Goal: Information Seeking & Learning: Learn about a topic

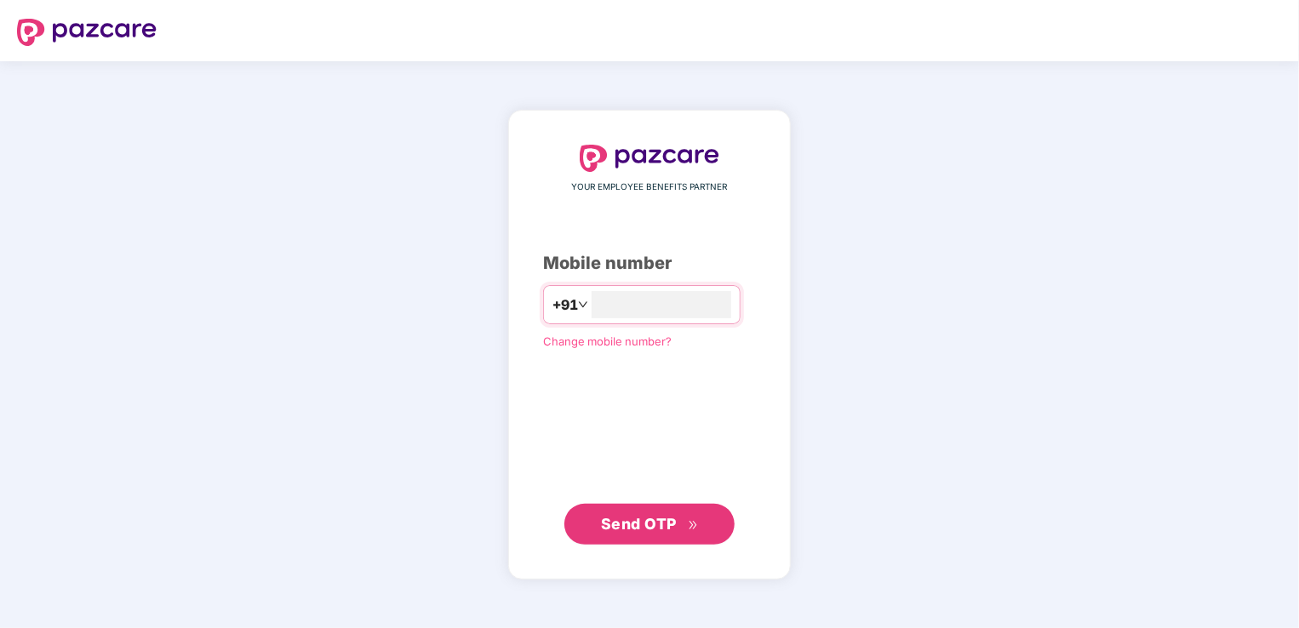
type input "**********"
click at [607, 529] on span "Send OTP" at bounding box center [639, 523] width 76 height 18
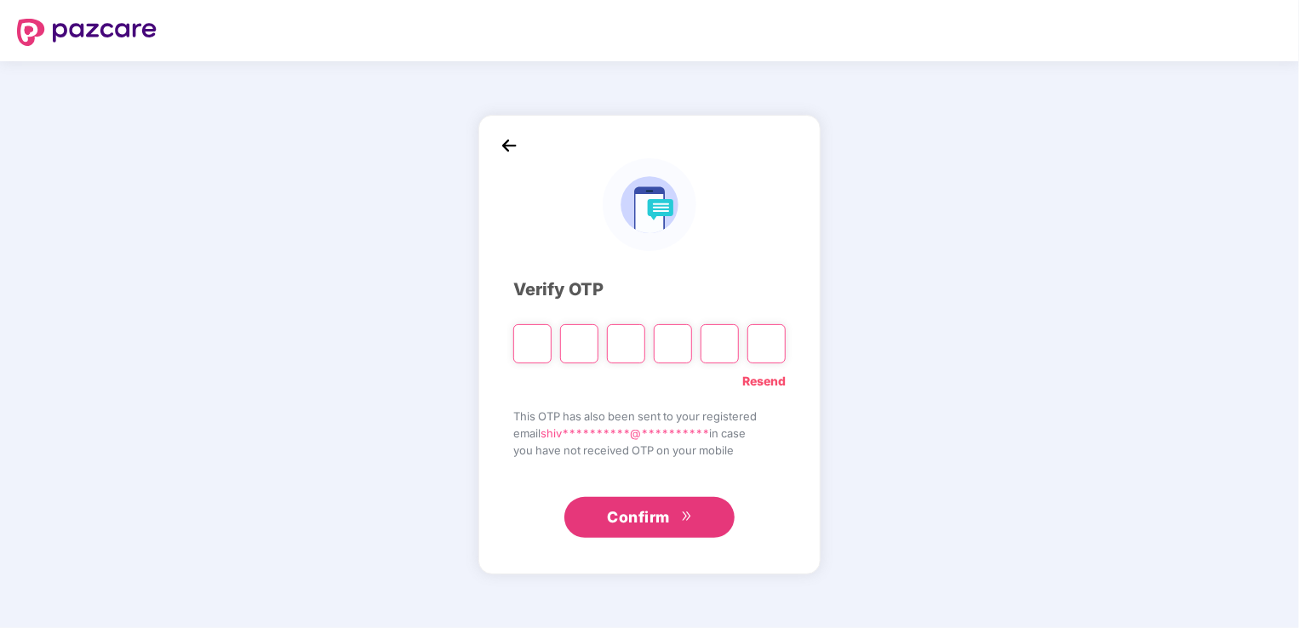
type input "*"
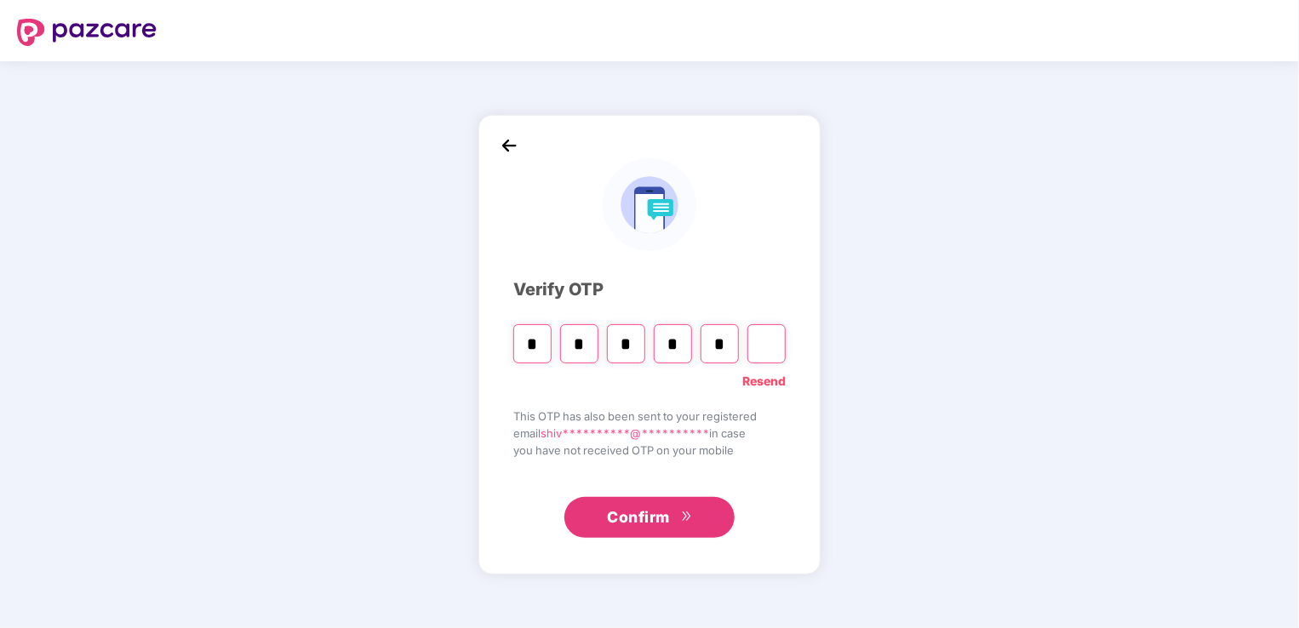
type input "*"
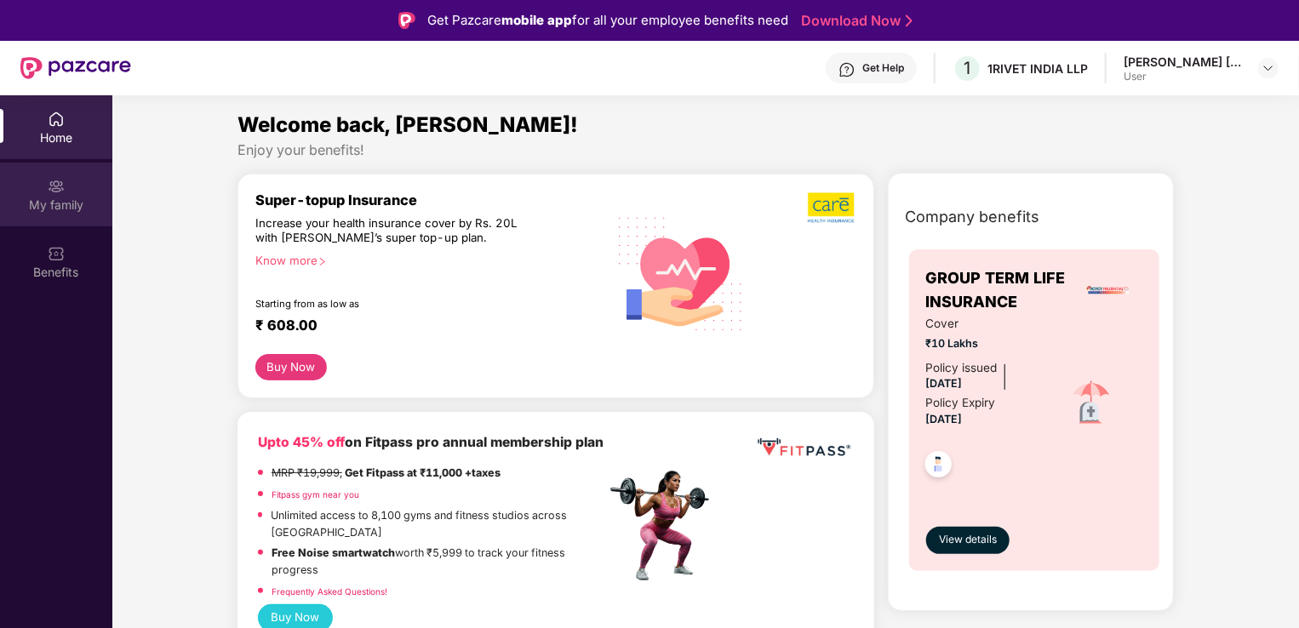
click at [49, 174] on div "My family" at bounding box center [56, 195] width 112 height 64
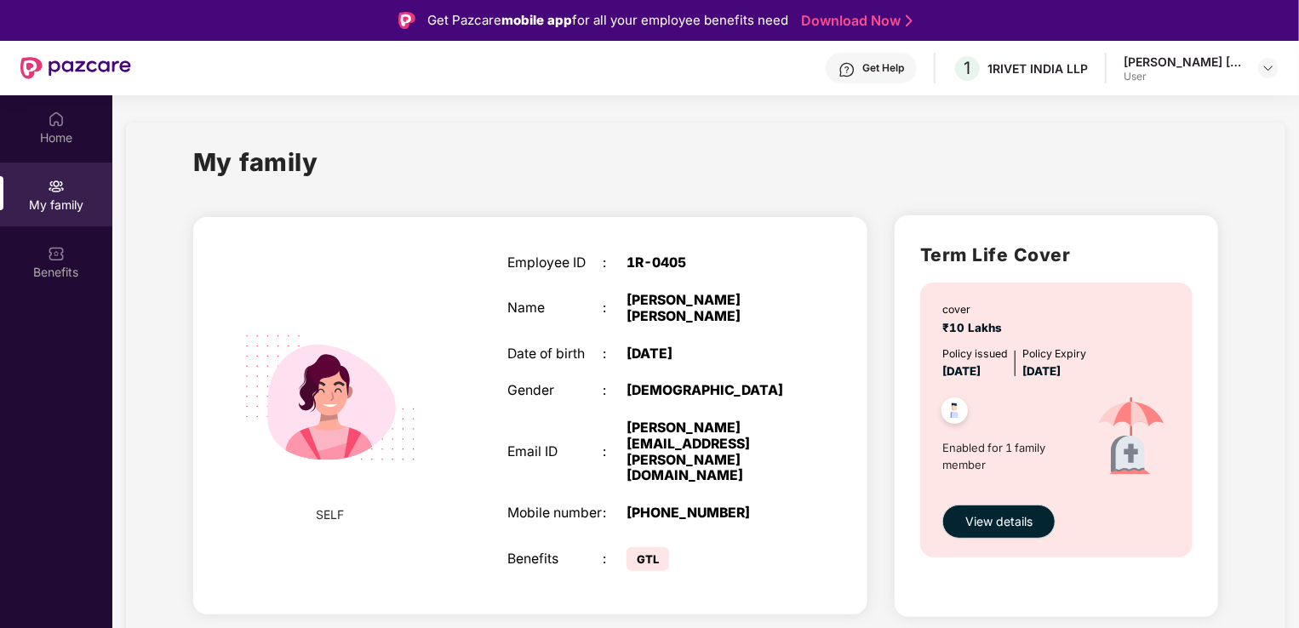
scroll to position [95, 0]
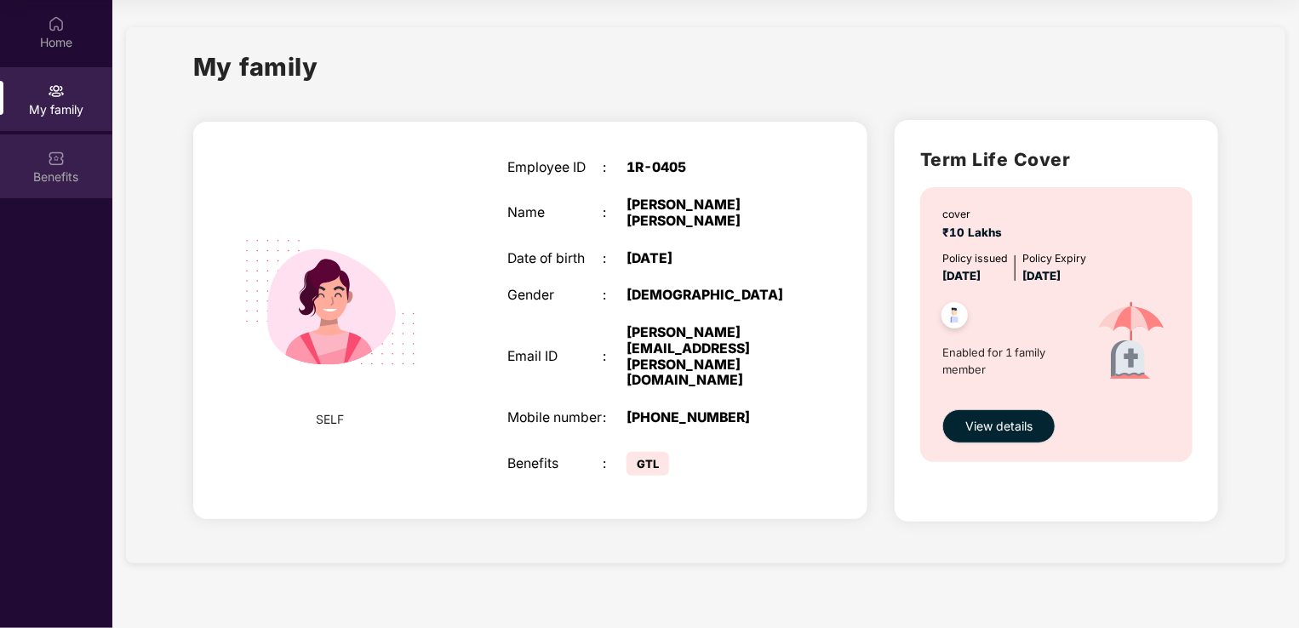
click at [36, 167] on div "Benefits" at bounding box center [56, 167] width 112 height 64
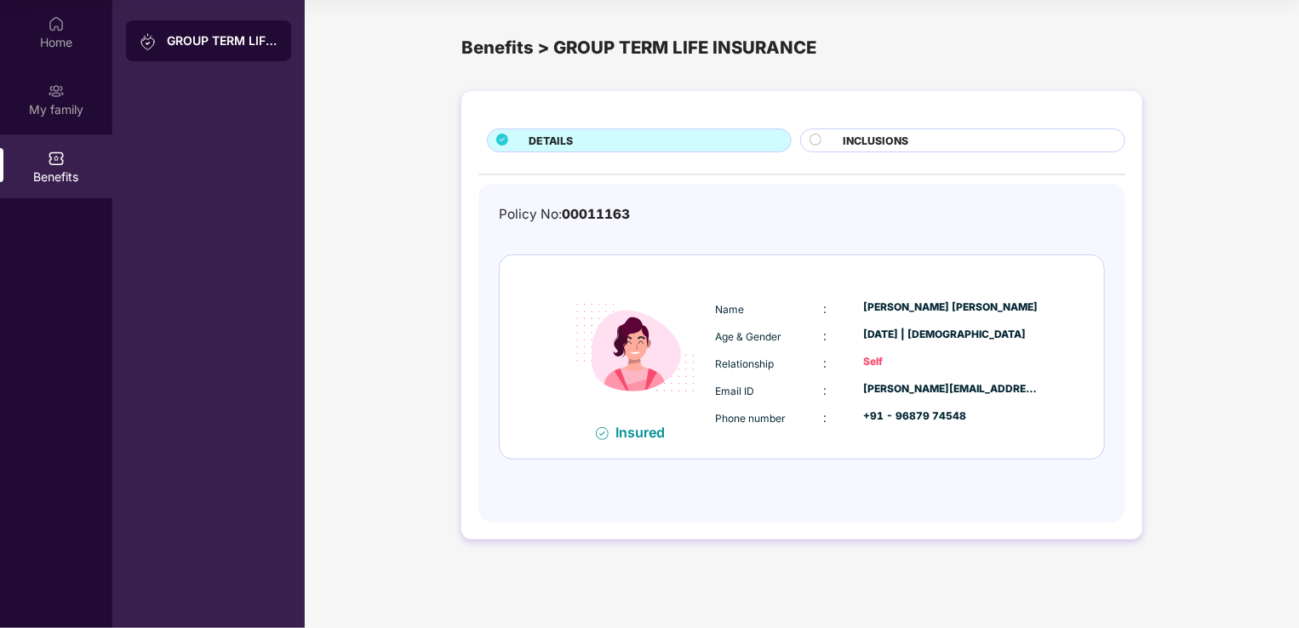
click at [949, 144] on div "INCLUSIONS" at bounding box center [975, 142] width 281 height 19
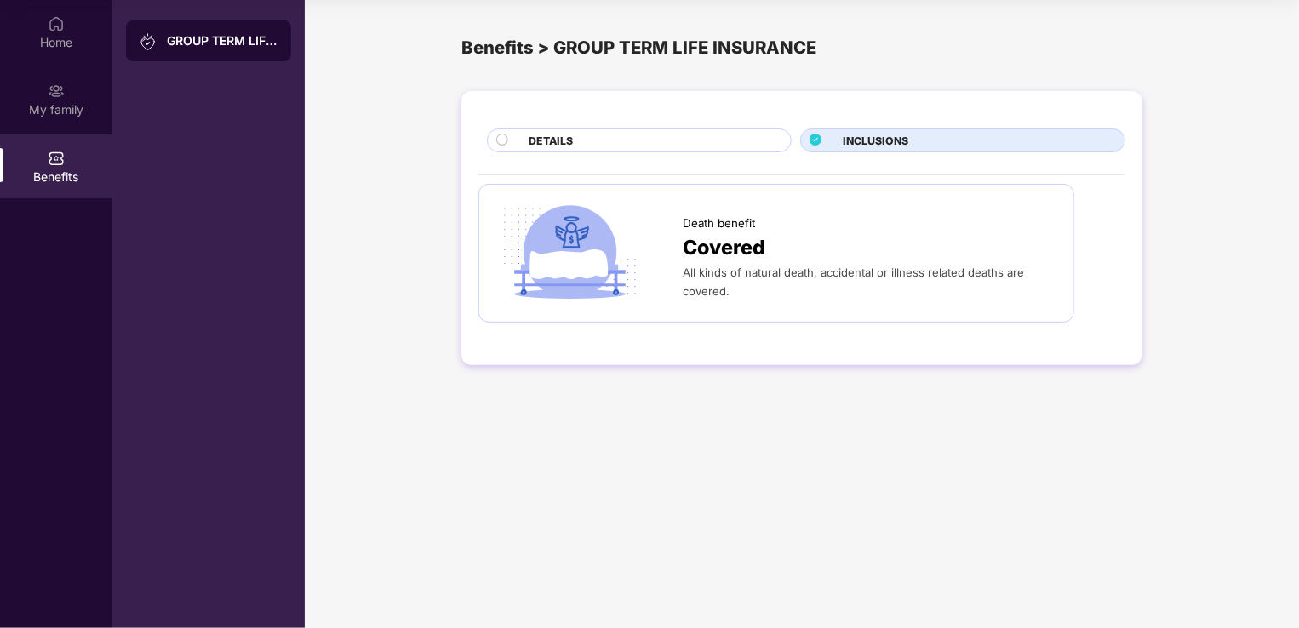
click at [647, 136] on div "DETAILS" at bounding box center [651, 142] width 262 height 19
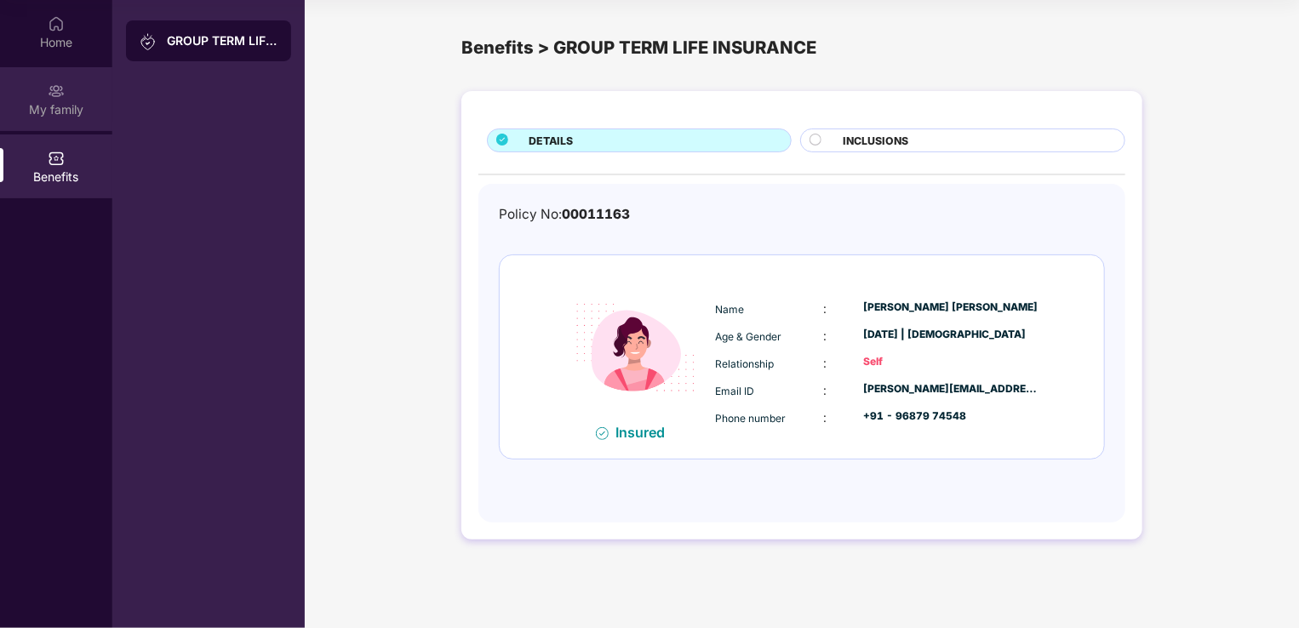
click at [49, 109] on div "My family" at bounding box center [56, 109] width 112 height 17
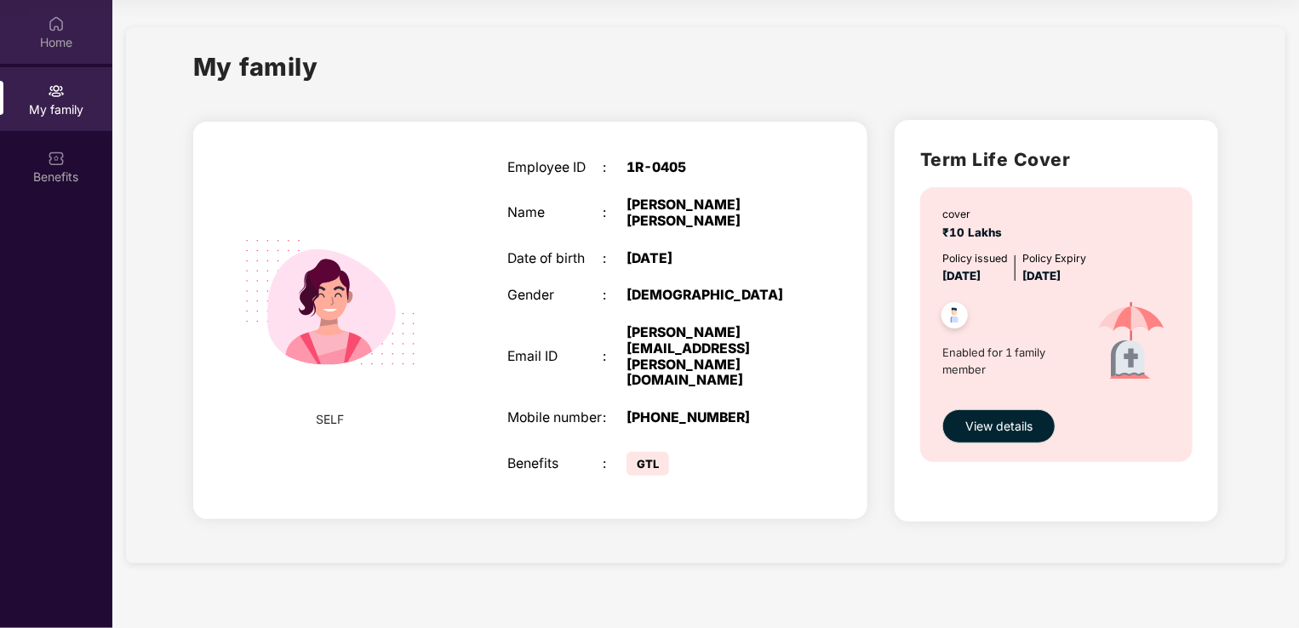
click at [47, 43] on div "Home" at bounding box center [56, 42] width 112 height 17
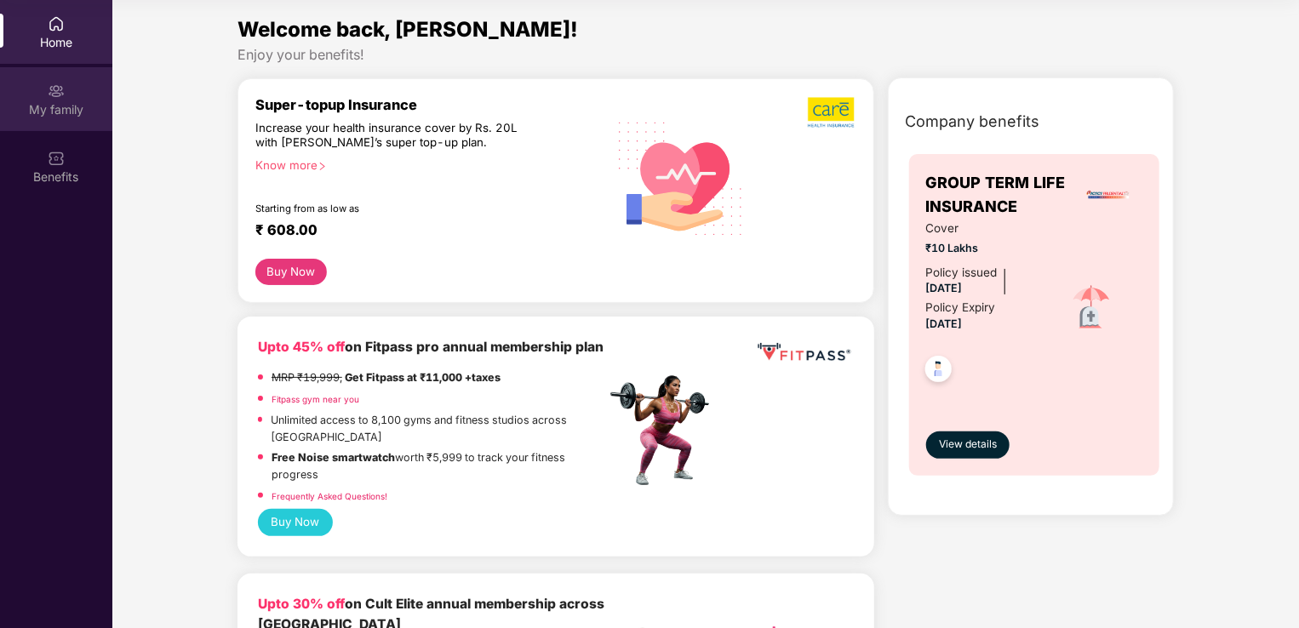
click at [26, 107] on div "My family" at bounding box center [56, 109] width 112 height 17
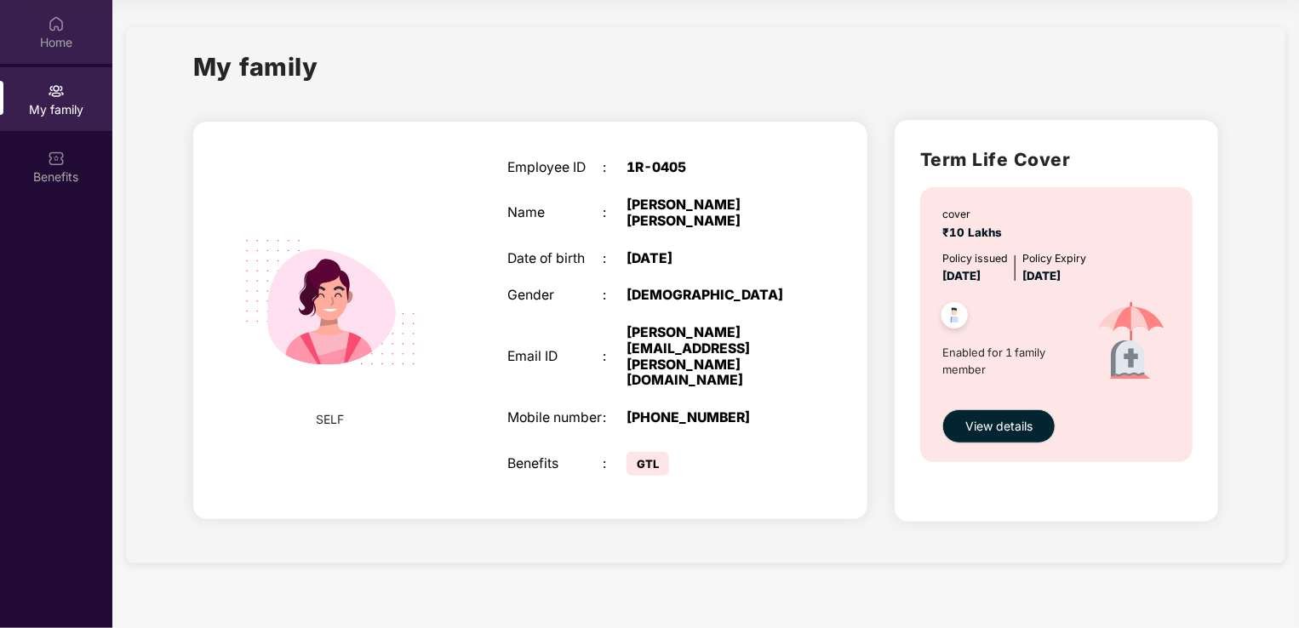
click at [60, 46] on div "Home" at bounding box center [56, 42] width 112 height 17
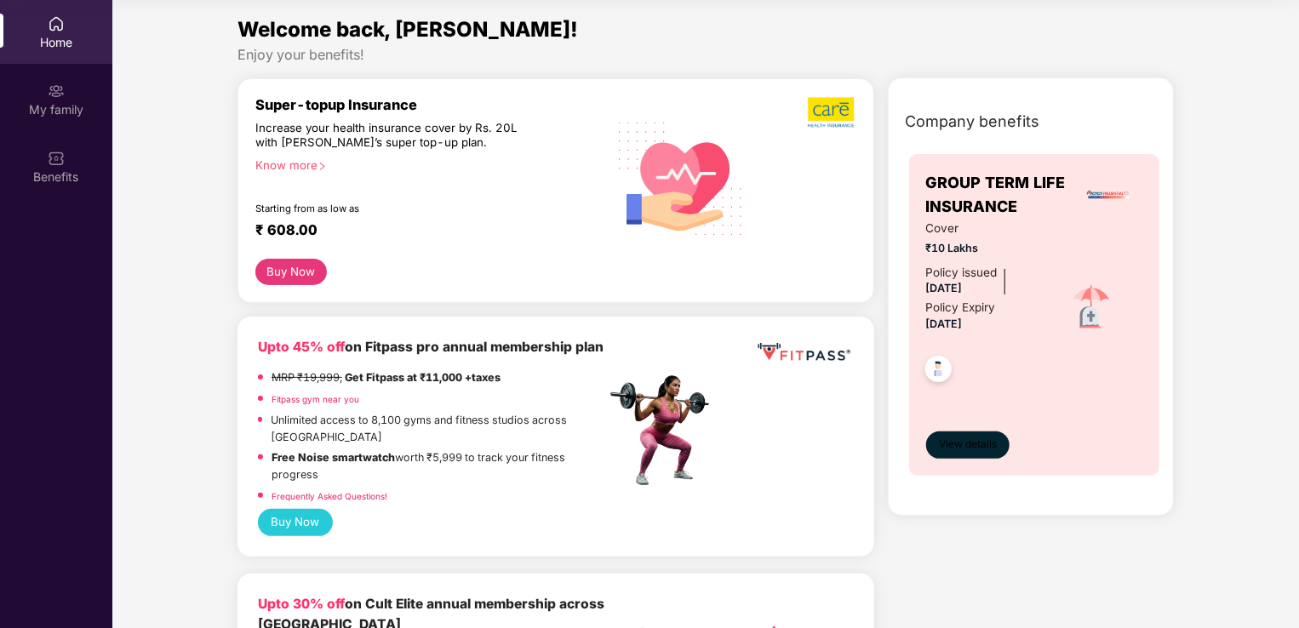
click at [977, 438] on span "View details" at bounding box center [968, 445] width 58 height 16
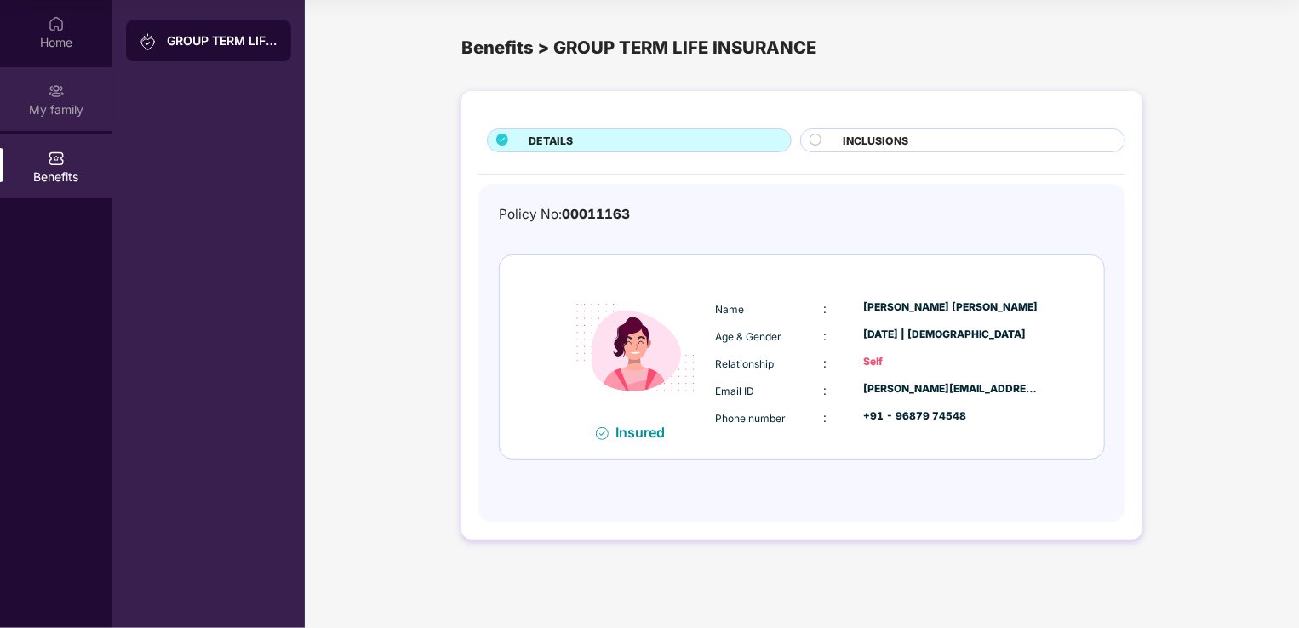
click at [68, 107] on div "My family" at bounding box center [56, 109] width 112 height 17
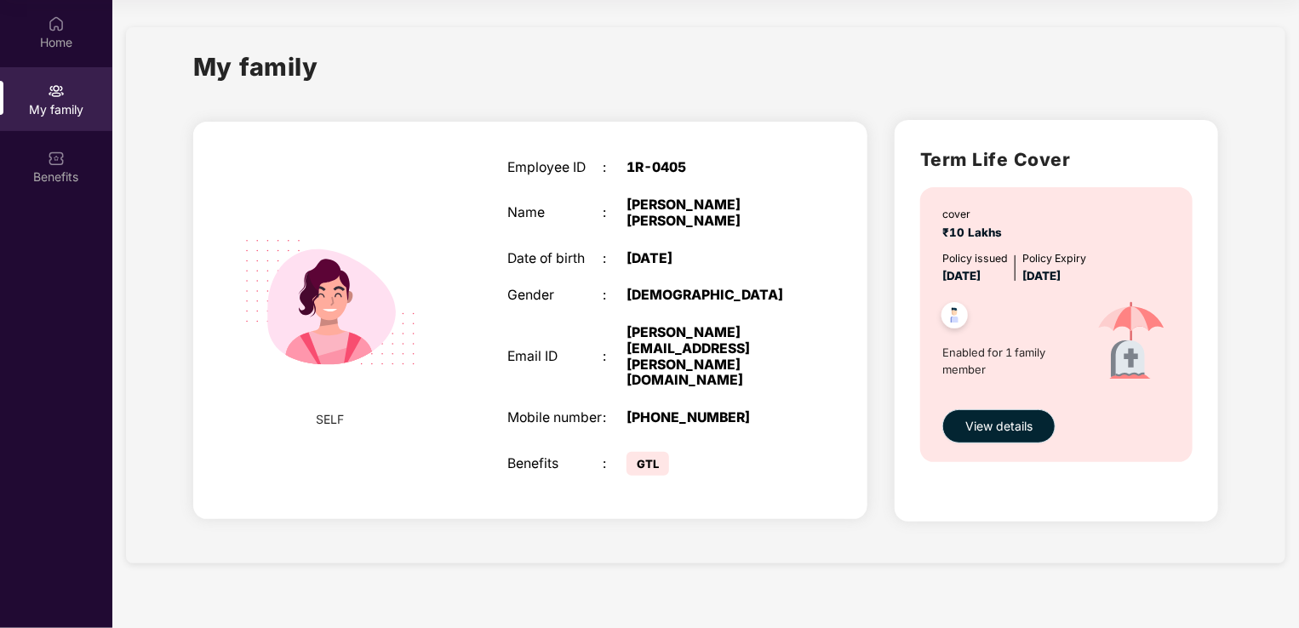
click at [1003, 437] on button "View details" at bounding box center [999, 427] width 113 height 34
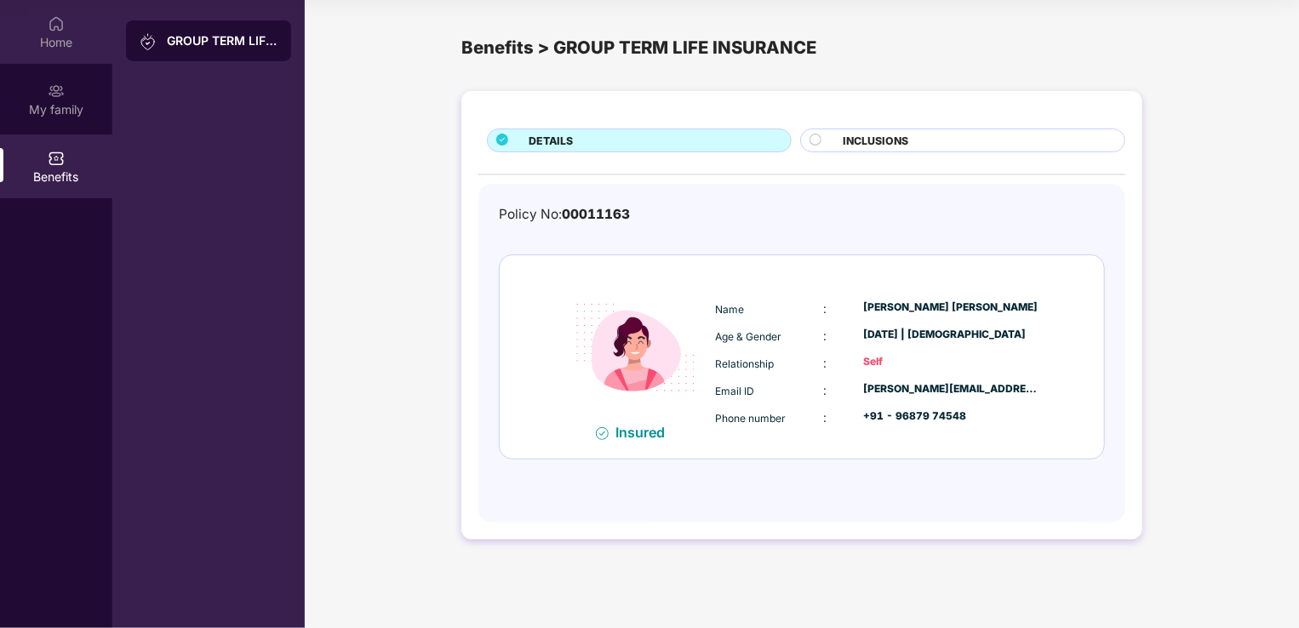
click at [82, 43] on div "Home" at bounding box center [56, 42] width 112 height 17
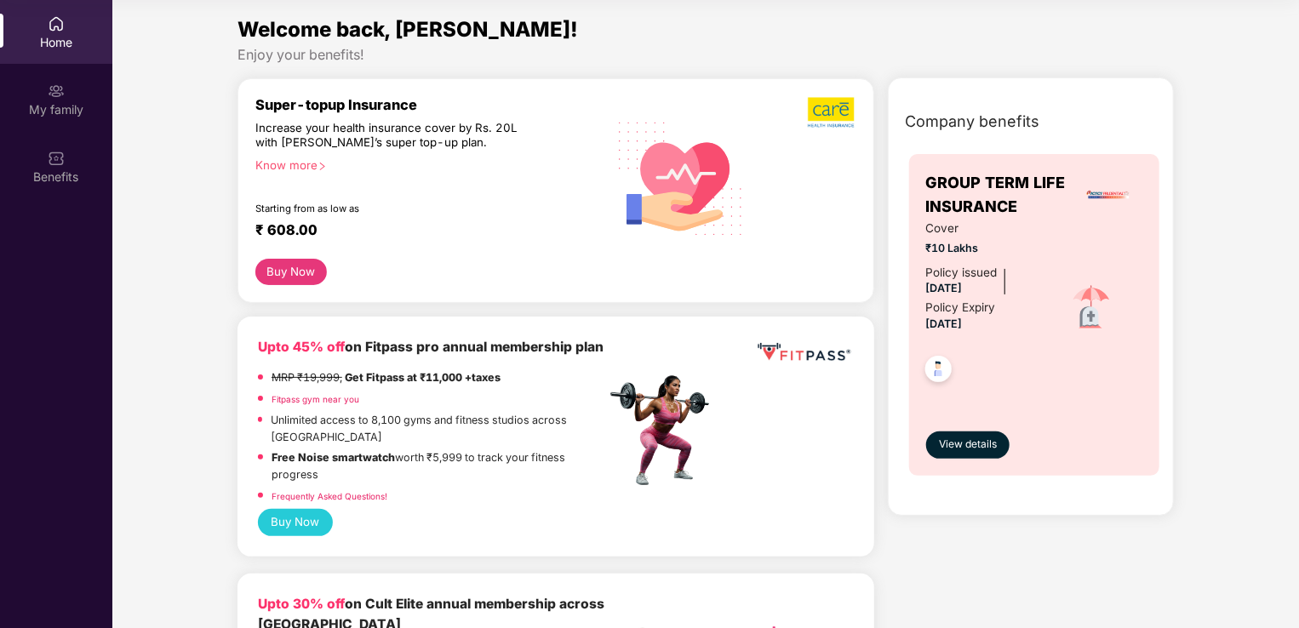
click at [35, 34] on div "Home" at bounding box center [56, 42] width 112 height 17
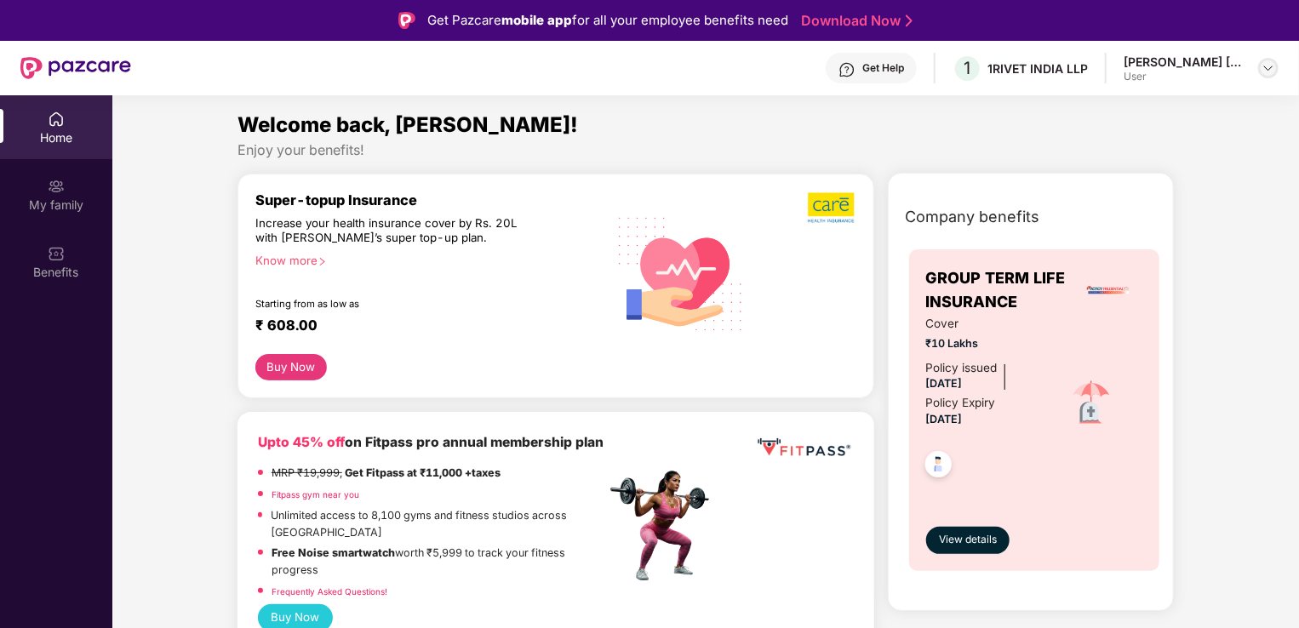
click at [1260, 68] on div at bounding box center [1269, 68] width 20 height 20
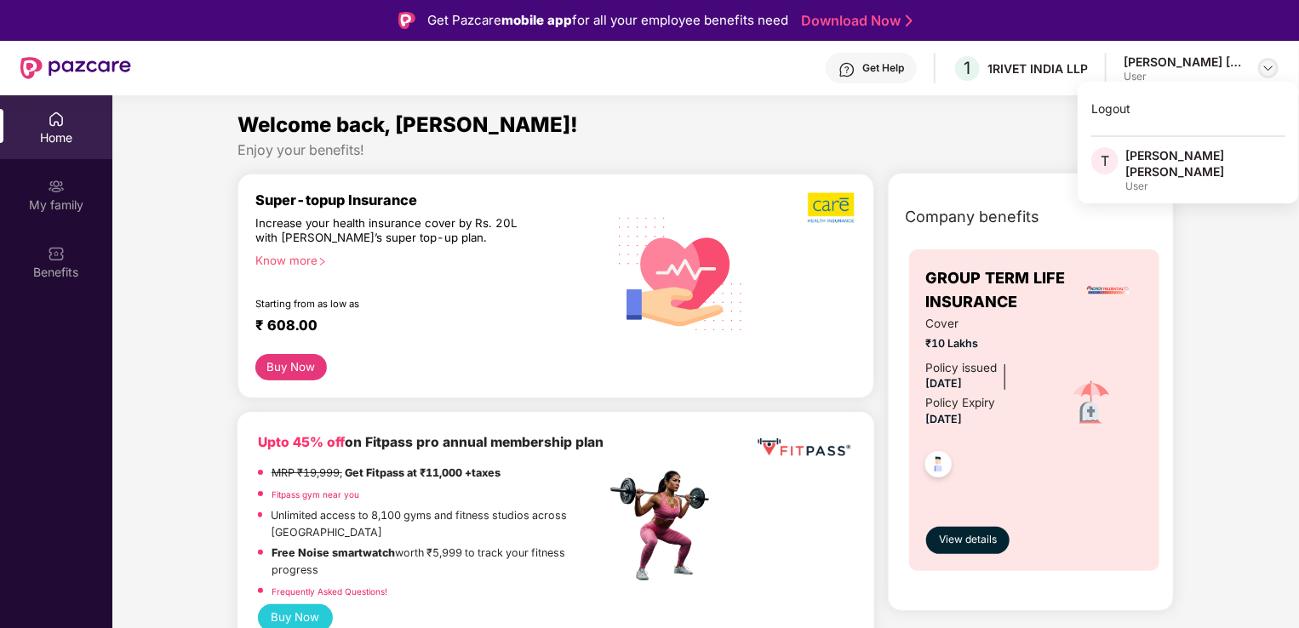
click at [1260, 68] on div at bounding box center [1269, 68] width 20 height 20
